Goal: Transaction & Acquisition: Purchase product/service

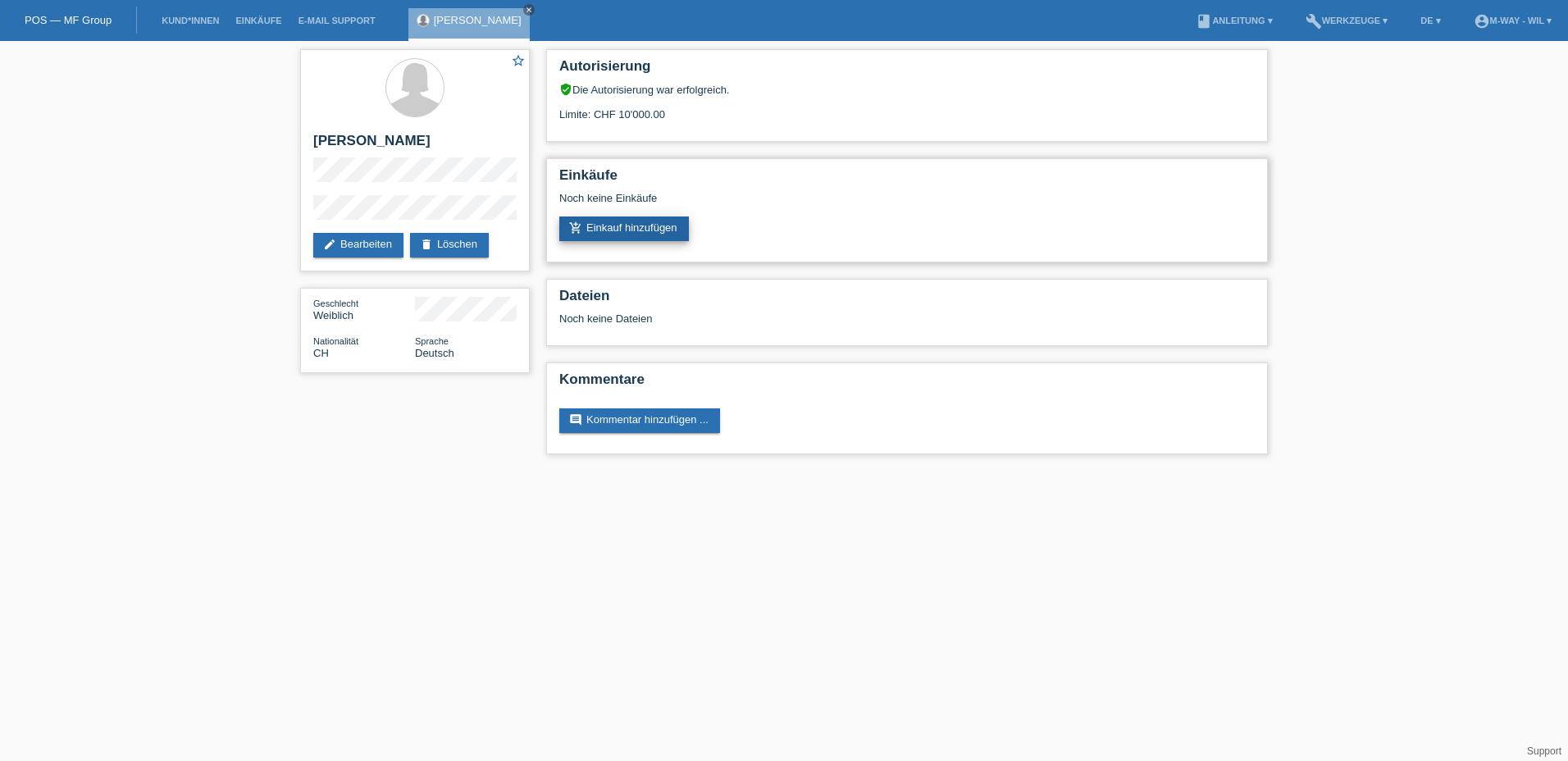
click at [631, 228] on link "add_shopping_cart Einkauf hinzufügen" at bounding box center [624, 228] width 129 height 25
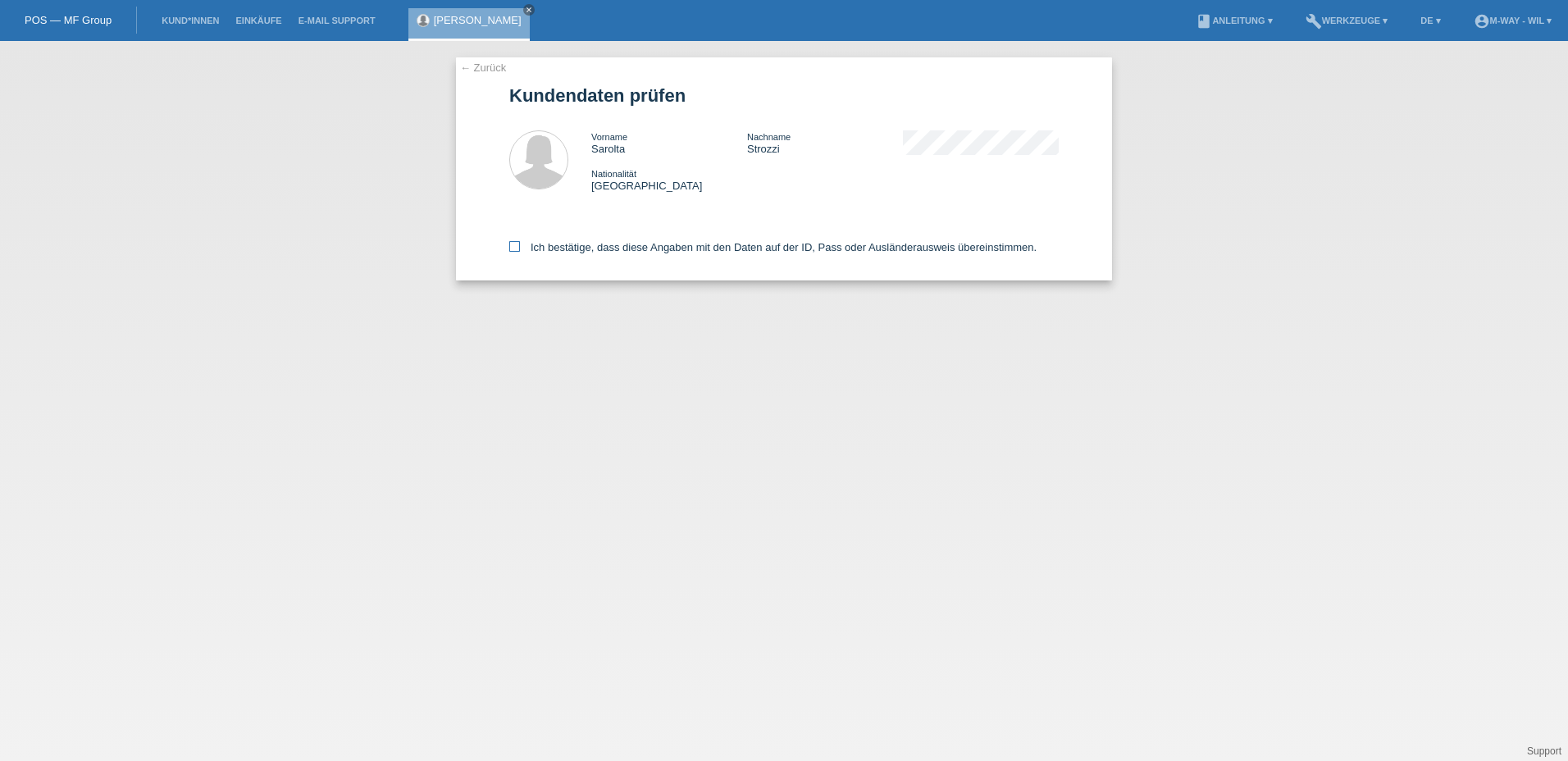
click at [514, 251] on icon at bounding box center [515, 247] width 11 height 11
click at [514, 251] on input "Ich bestätige, dass diese Angaben mit den Daten auf der ID, Pass oder Ausländer…" at bounding box center [515, 247] width 11 height 11
checkbox input "true"
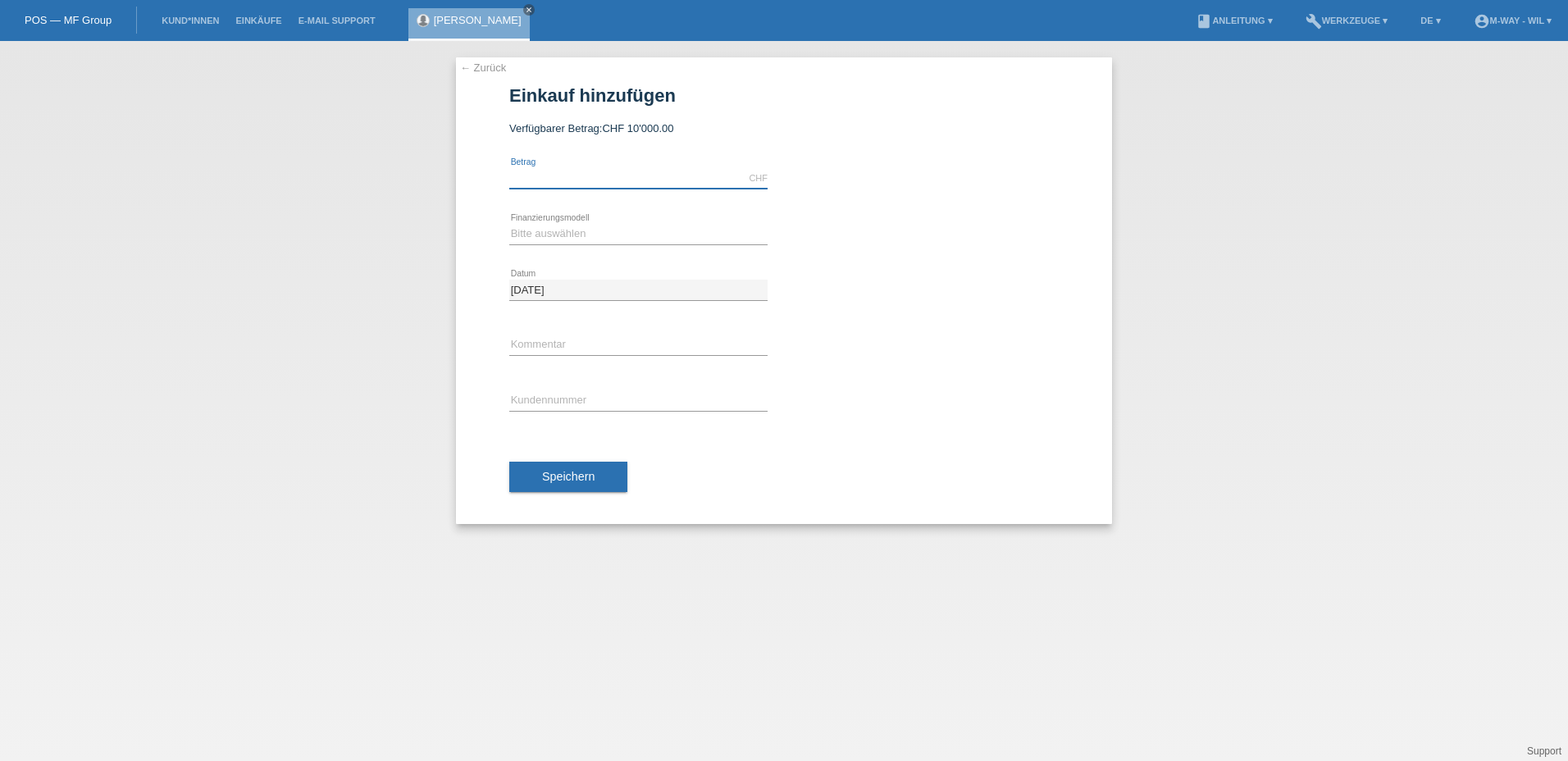
click at [579, 174] on input "text" at bounding box center [638, 178] width 259 height 20
type input "3484.80"
click at [546, 234] on select "Bitte auswählen Fixe Raten Kauf auf Rechnung mit Teilzahlungsoption" at bounding box center [638, 233] width 259 height 19
select select "77"
click at [509, 223] on select "Bitte auswählen Fixe Raten Kauf auf Rechnung mit Teilzahlungsoption" at bounding box center [638, 233] width 259 height 19
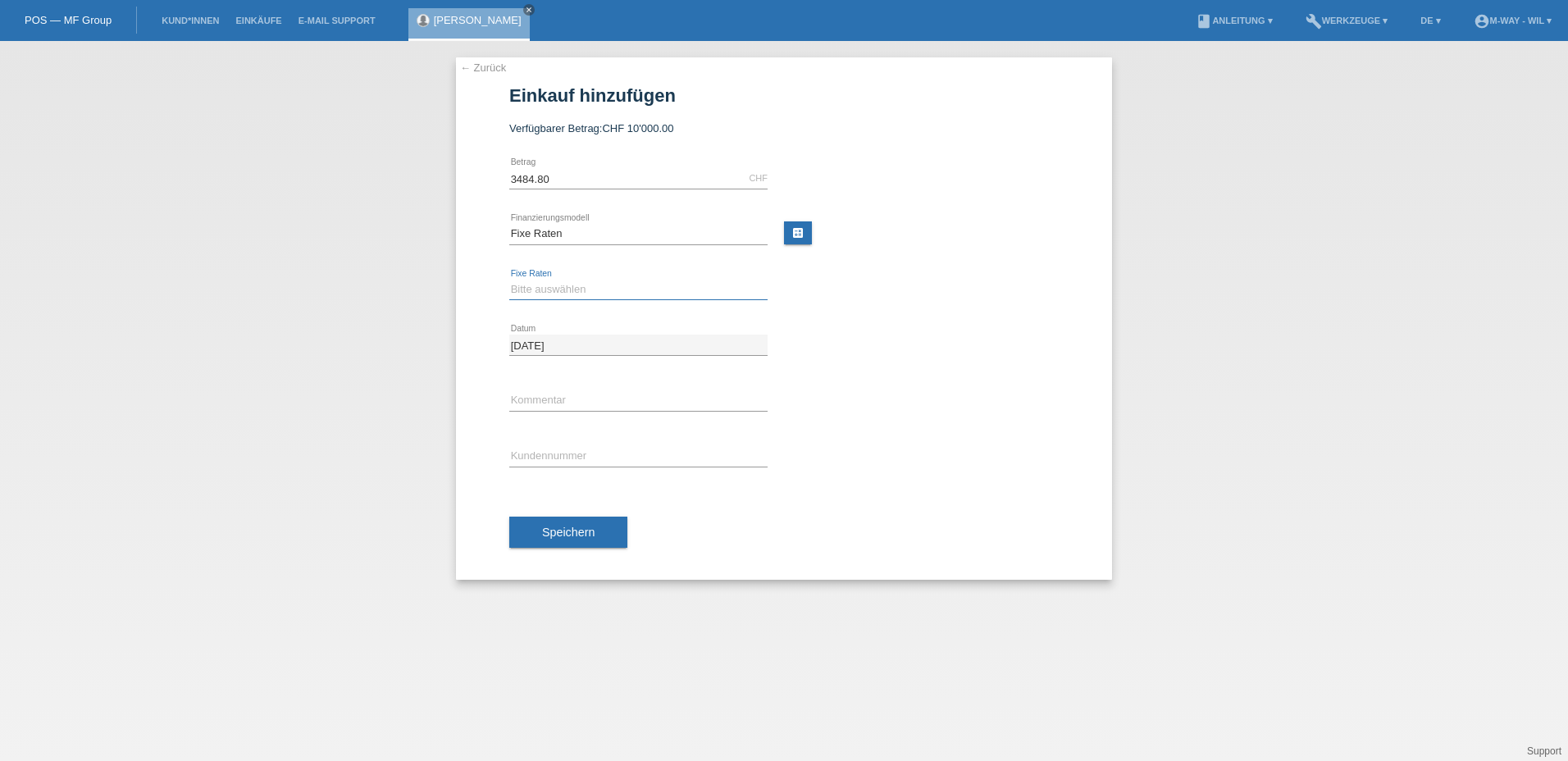
click at [524, 290] on select "Bitte auswählen 4 Raten 5 Raten 6 Raten 7 Raten 8 Raten 9 Raten 10 Raten 11 Rat…" at bounding box center [638, 289] width 259 height 19
select select "165"
click at [509, 280] on select "Bitte auswählen 4 Raten 5 Raten 6 Raten 7 Raten 8 Raten 9 Raten 10 Raten 11 Rat…" at bounding box center [638, 289] width 259 height 19
click at [527, 455] on input "text" at bounding box center [638, 456] width 259 height 20
type input "K027068"
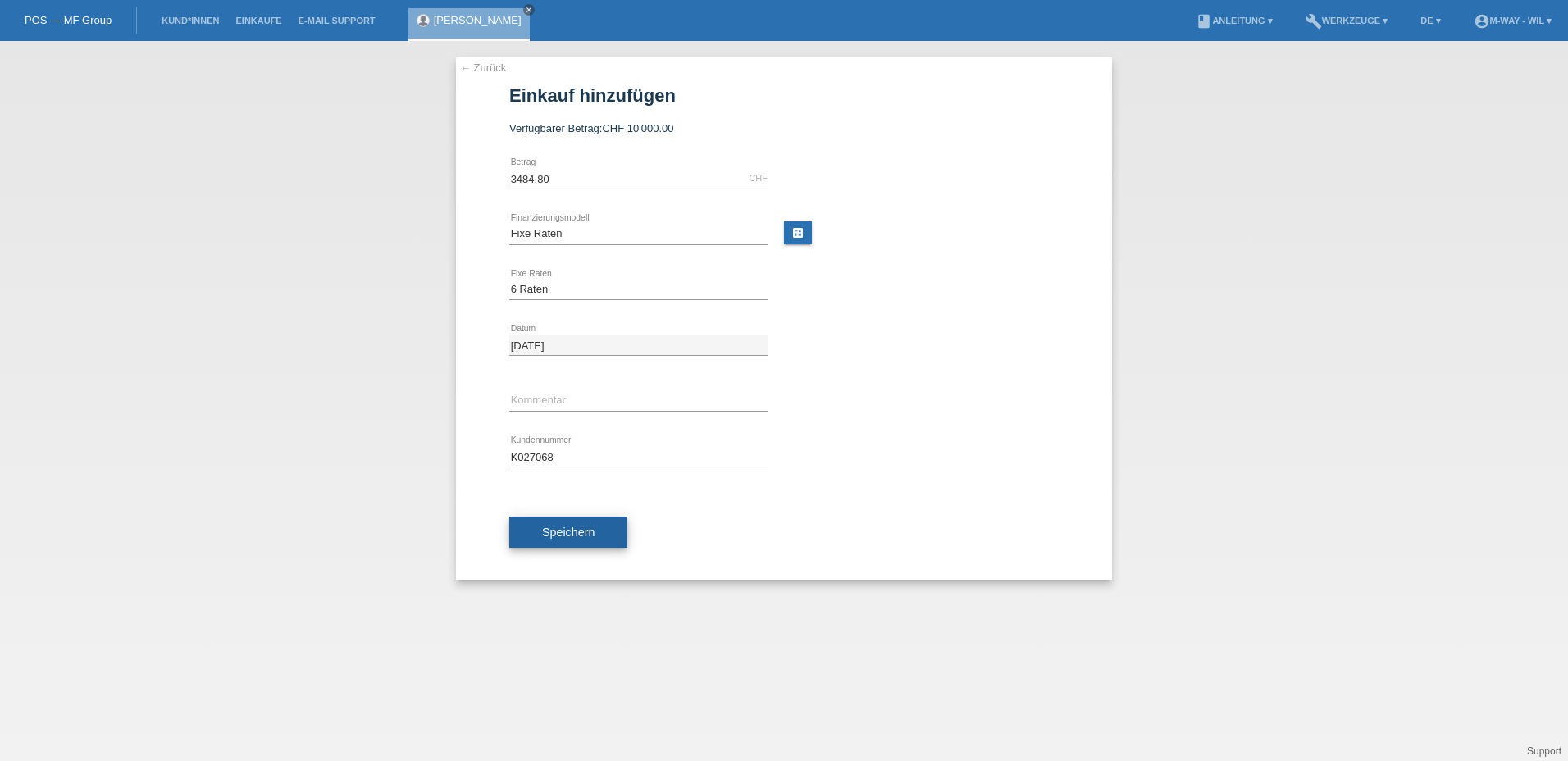
click at [564, 535] on span "Speichern" at bounding box center [568, 532] width 53 height 13
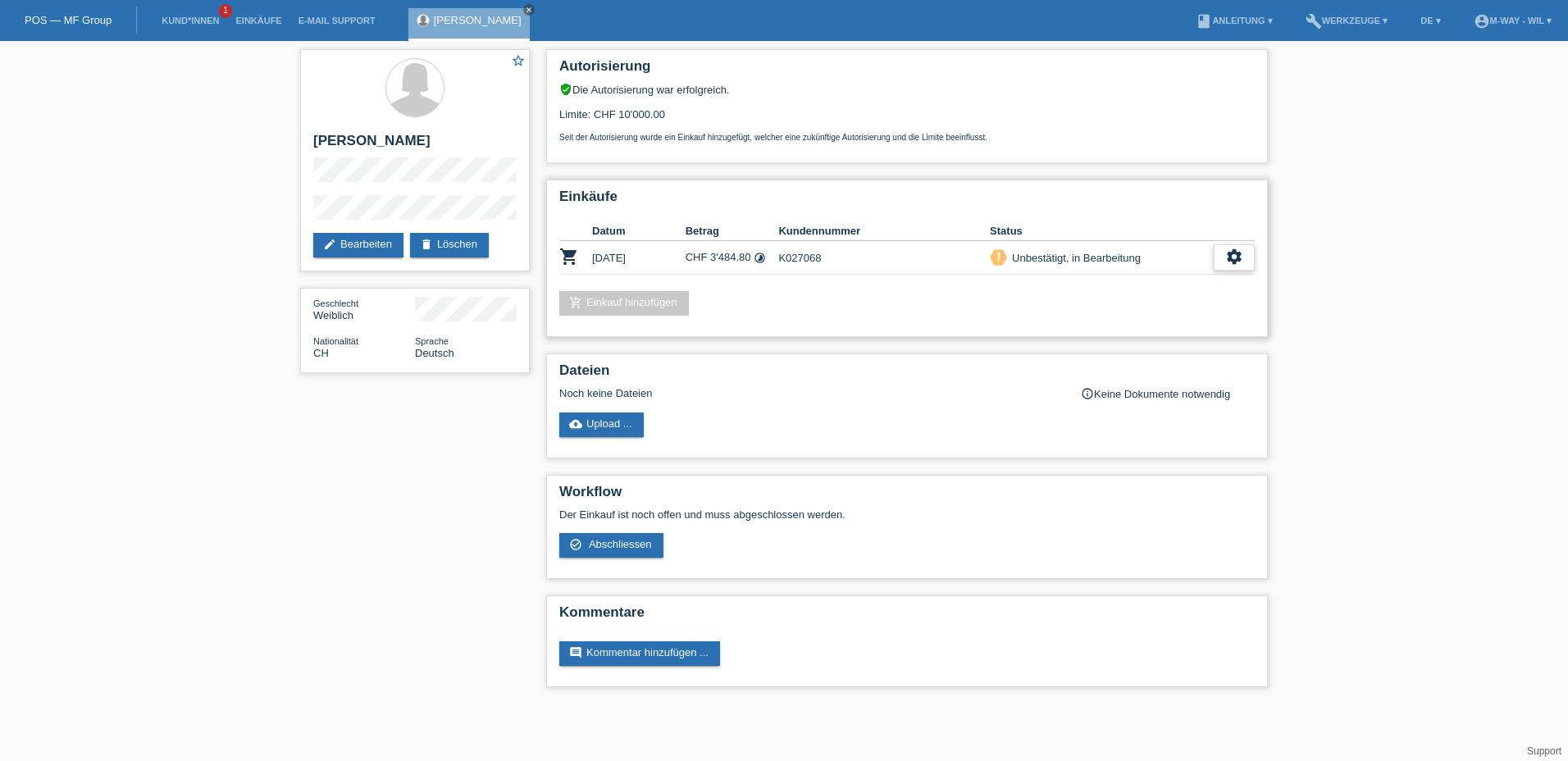
click at [1235, 260] on icon "settings" at bounding box center [1234, 257] width 18 height 18
click at [1043, 302] on div "add_shopping_cart Einkauf hinzufügen" at bounding box center [906, 303] width 696 height 25
